Goal: Unclear

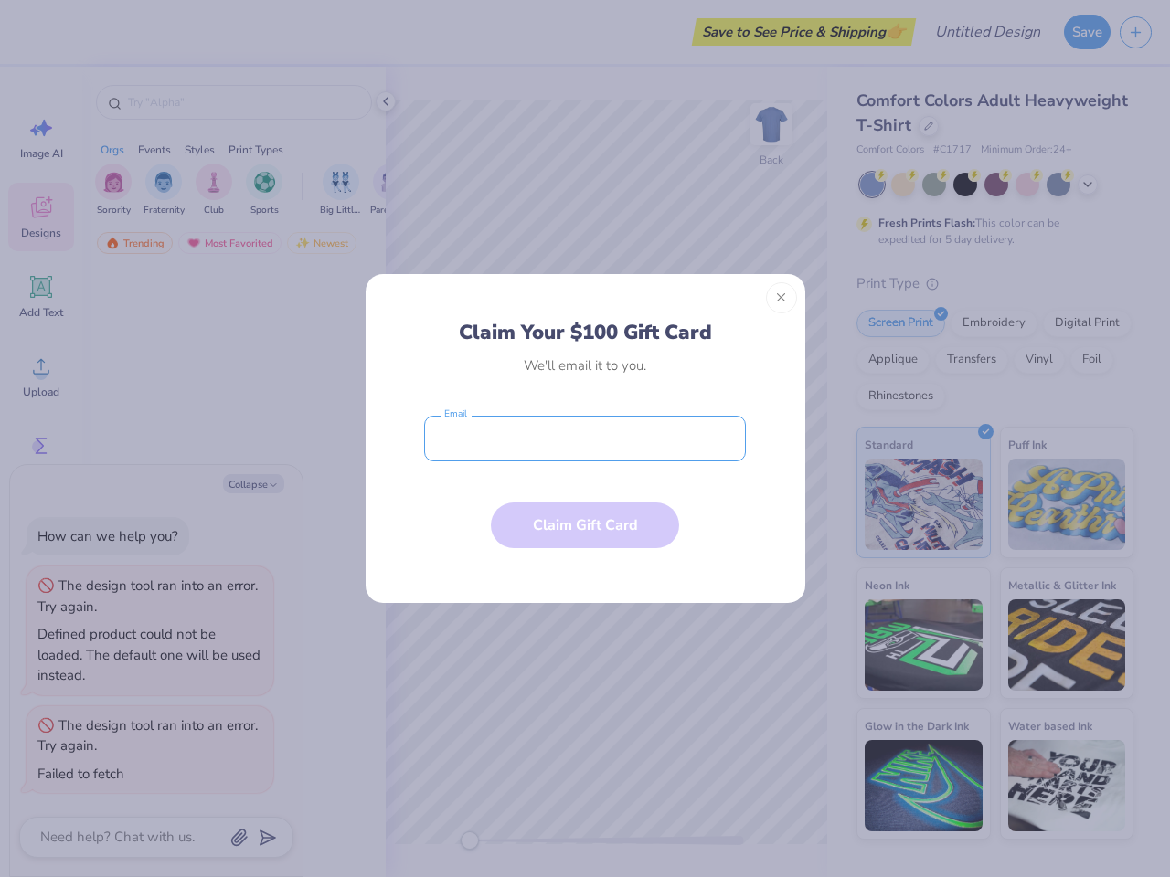
click at [585, 439] on input "email" at bounding box center [585, 439] width 322 height 46
click at [781, 298] on button "Close" at bounding box center [781, 297] width 31 height 31
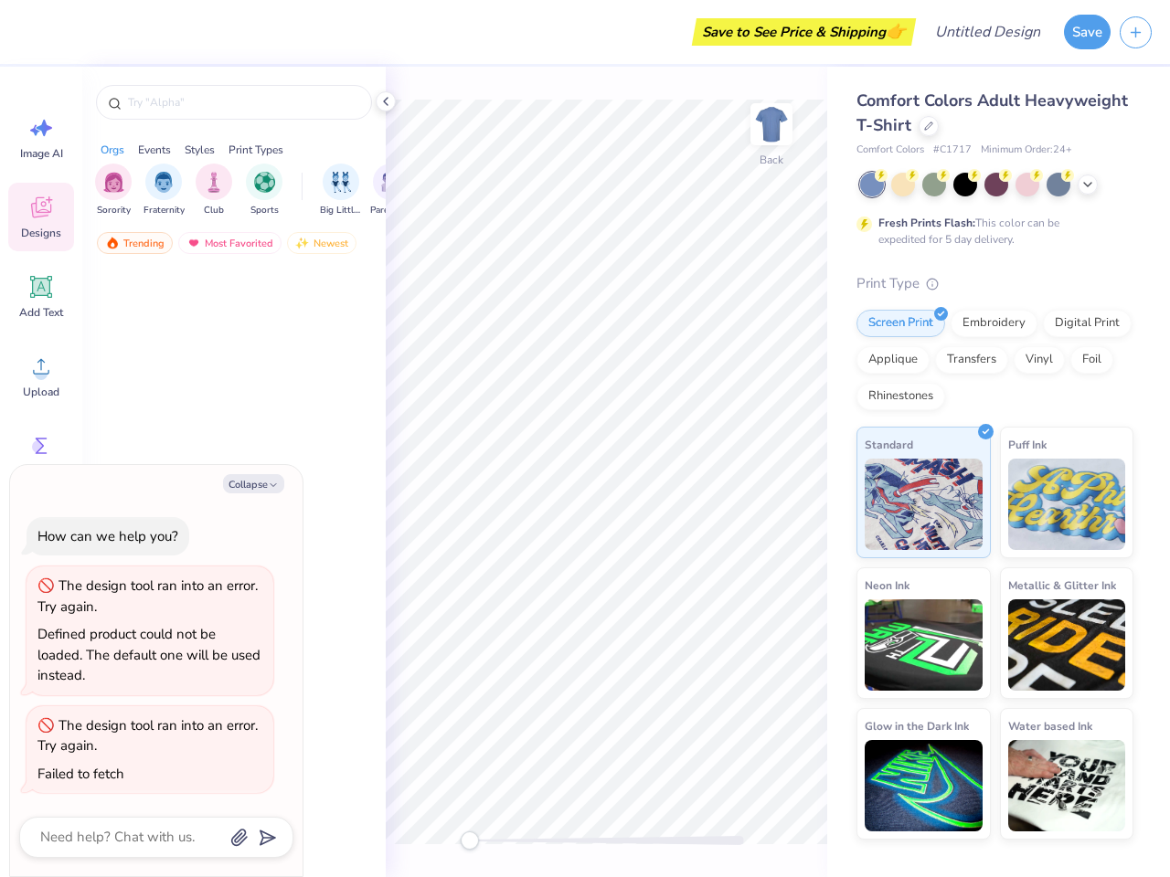
type textarea "x"
